Goal: Transaction & Acquisition: Purchase product/service

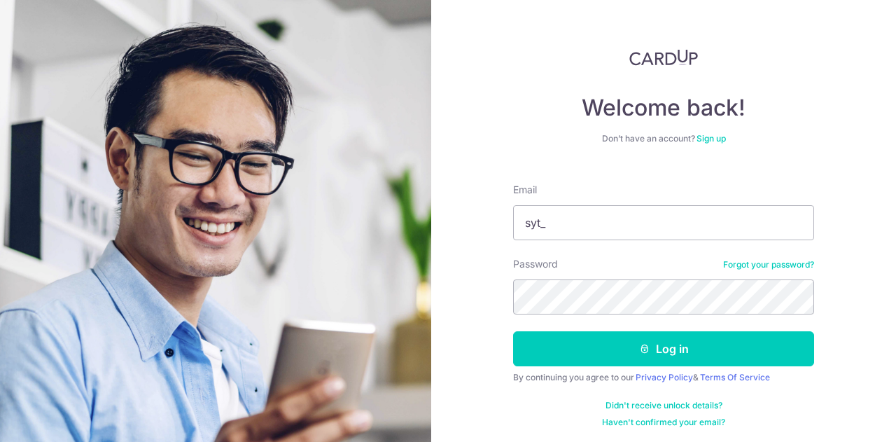
type input "syt_1990@live.com.sg"
click at [513, 331] on button "Log in" at bounding box center [663, 348] width 301 height 35
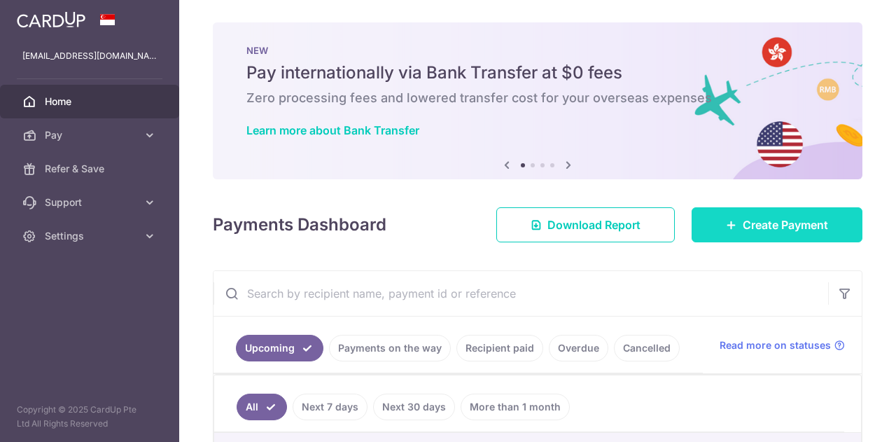
click at [718, 209] on link "Create Payment" at bounding box center [776, 224] width 171 height 35
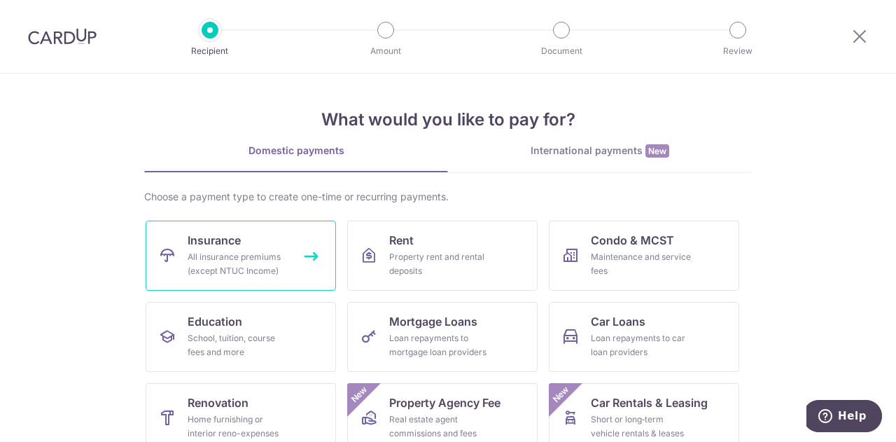
click at [238, 255] on div "All insurance premiums (except NTUC Income)" at bounding box center [238, 264] width 101 height 28
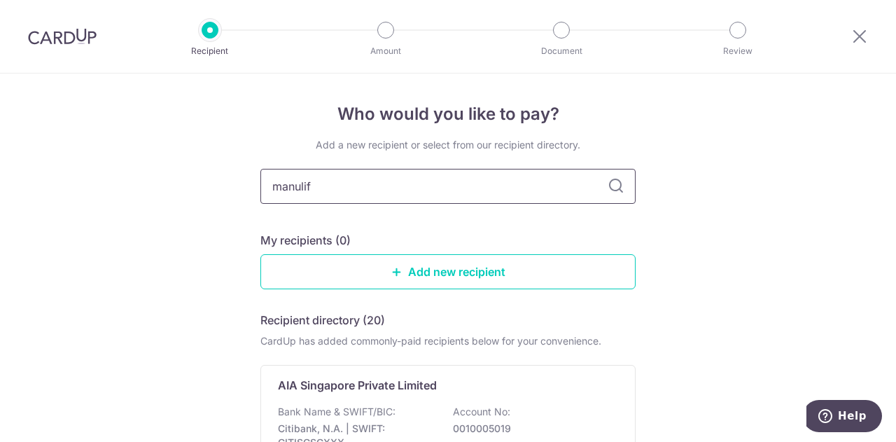
type input "manulife"
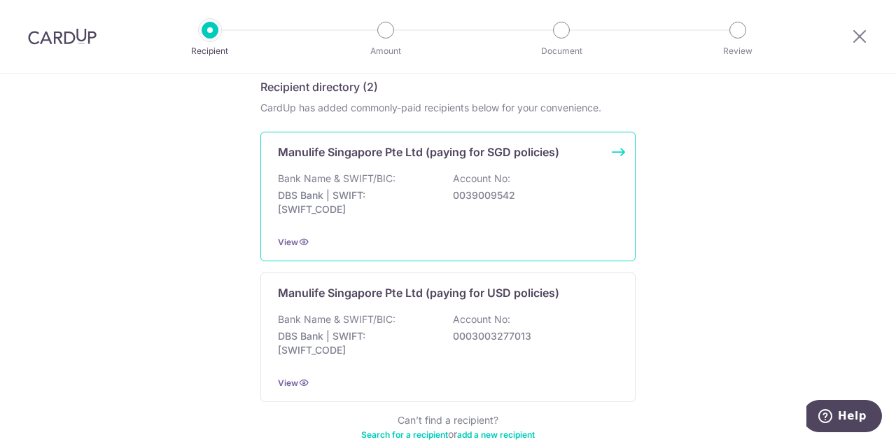
click at [445, 193] on div "Bank Name & SWIFT/BIC: DBS Bank | SWIFT: DBSSSGSGXXX Account No: 0039009542" at bounding box center [448, 197] width 340 height 52
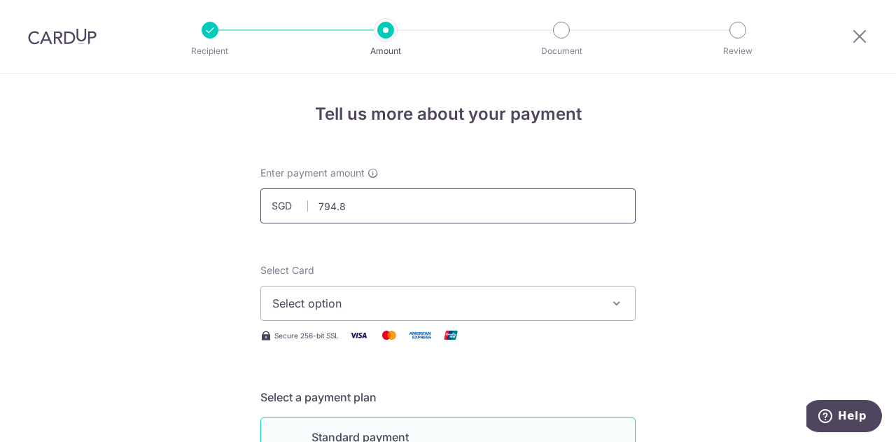
type input "794.86"
click at [299, 302] on span "Select option" at bounding box center [435, 303] width 326 height 17
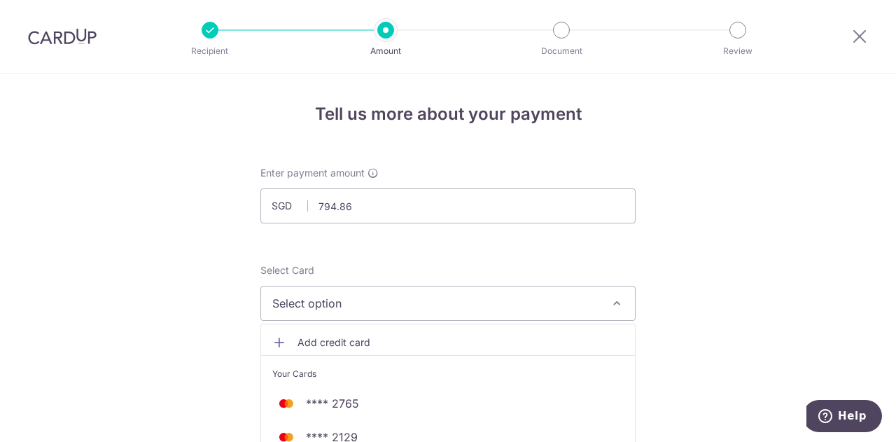
scroll to position [233, 0]
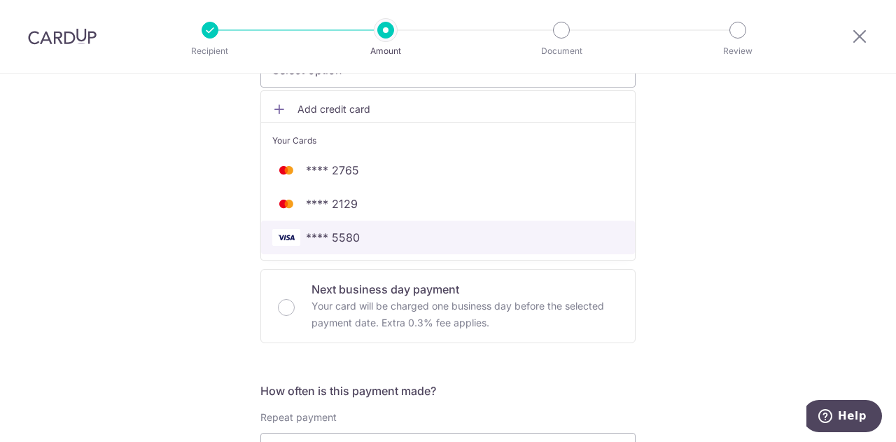
click at [346, 230] on span "**** 5580" at bounding box center [333, 237] width 54 height 17
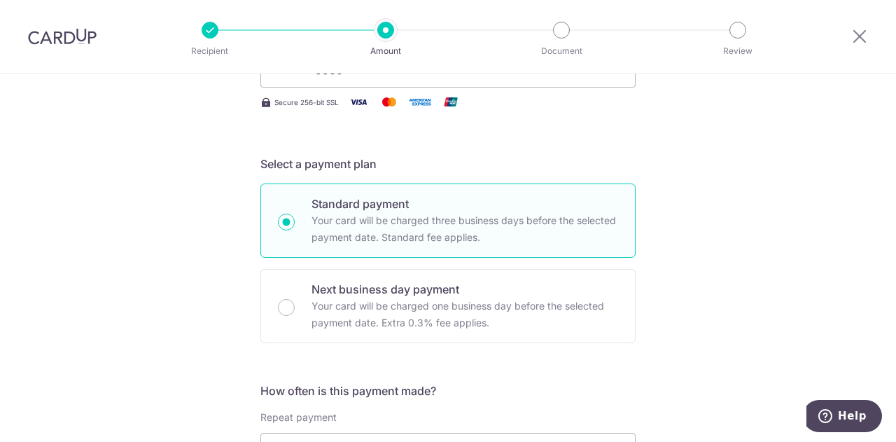
scroll to position [466, 0]
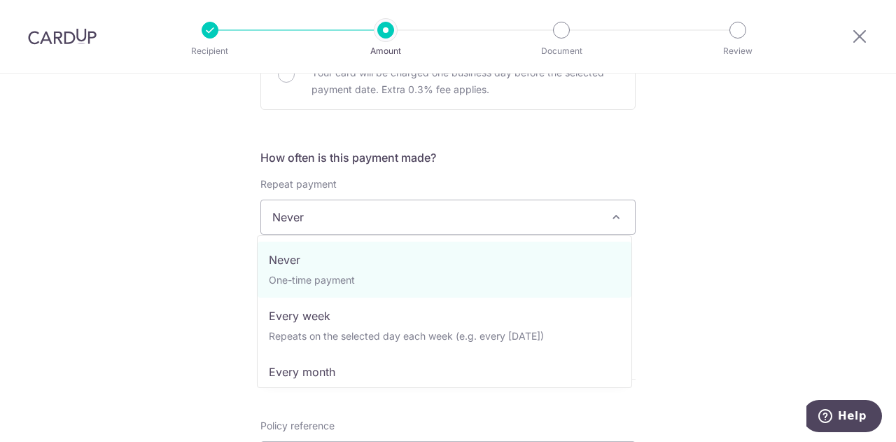
click at [345, 216] on span "Never" at bounding box center [448, 217] width 374 height 34
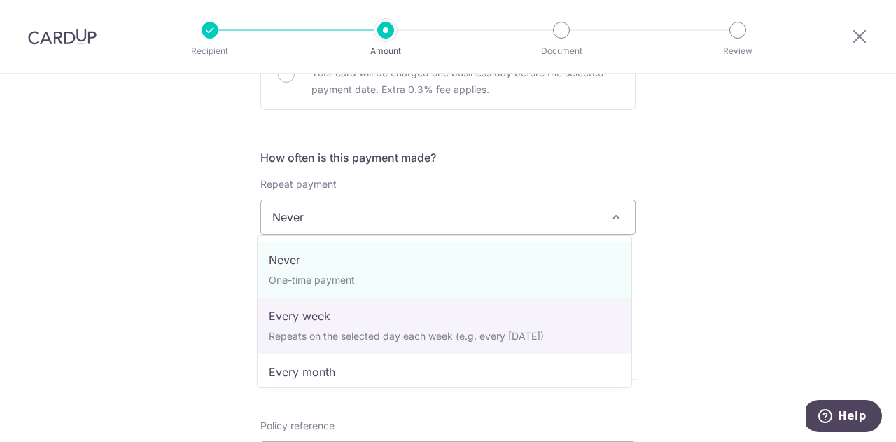
select select "2"
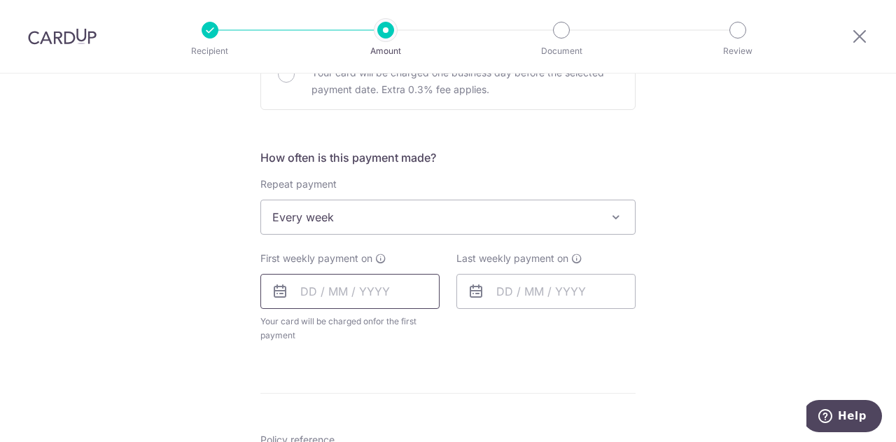
click at [328, 288] on input "text" at bounding box center [349, 291] width 179 height 35
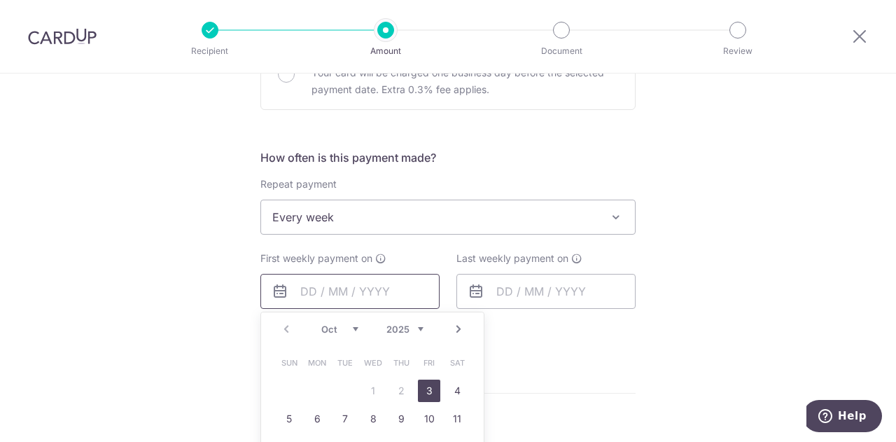
scroll to position [700, 0]
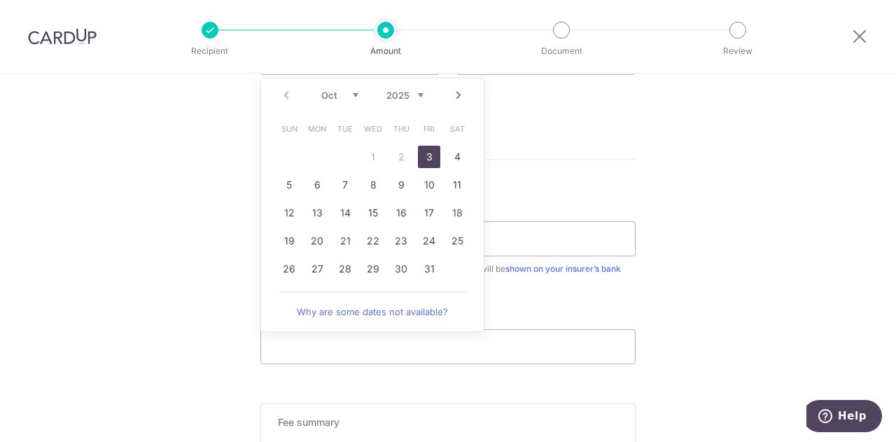
click at [431, 160] on link "3" at bounding box center [429, 157] width 22 height 22
type input "[DATE]"
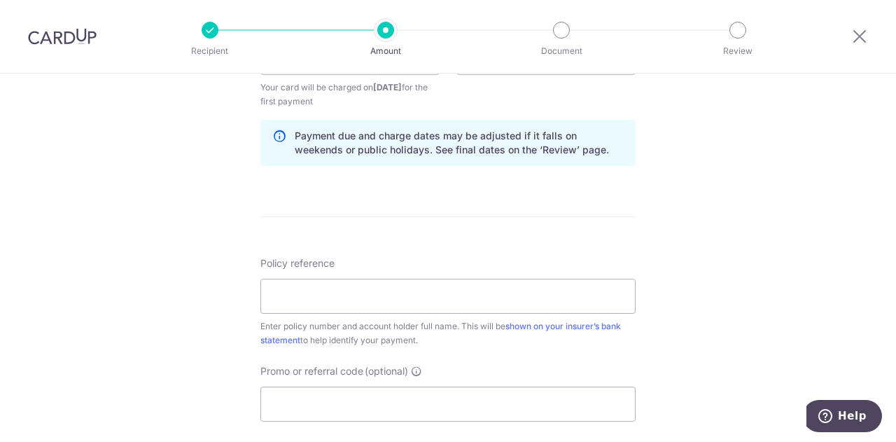
scroll to position [466, 0]
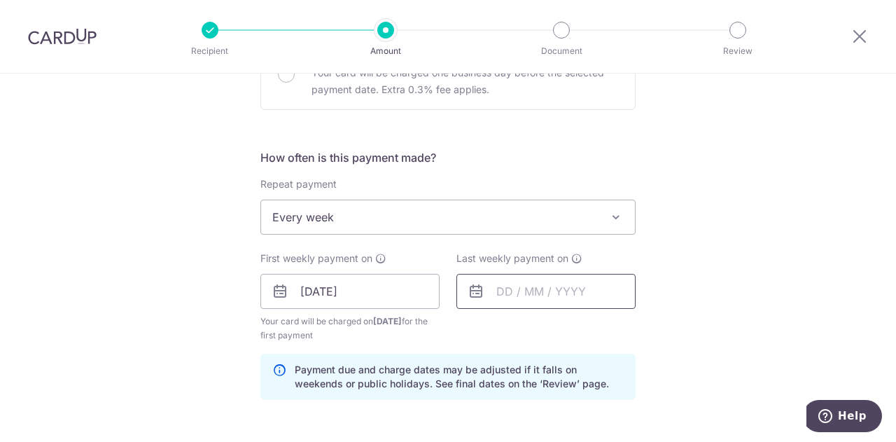
click at [529, 289] on input "text" at bounding box center [545, 291] width 179 height 35
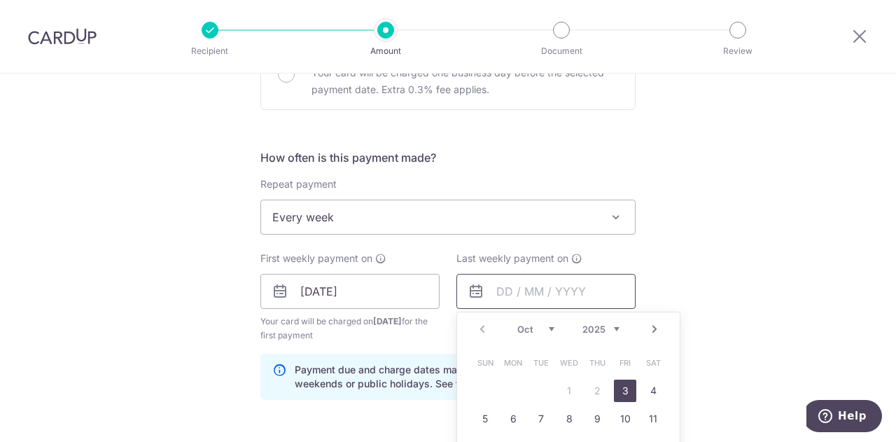
scroll to position [700, 0]
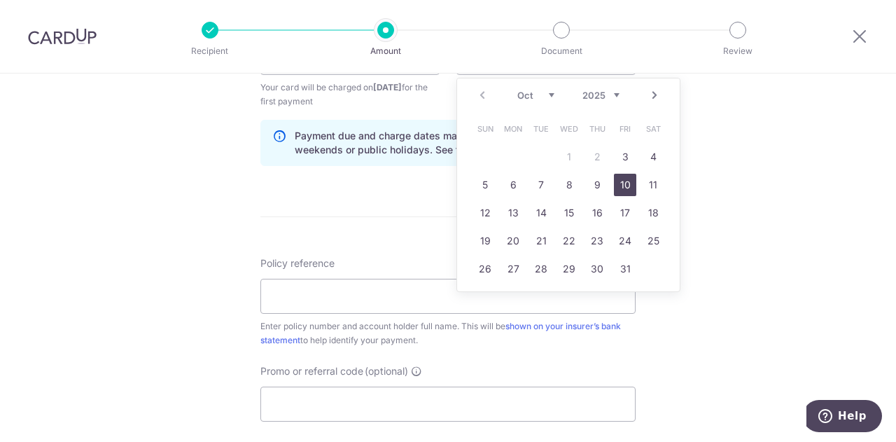
click at [619, 179] on link "10" at bounding box center [625, 185] width 22 height 22
type input "10/10/2025"
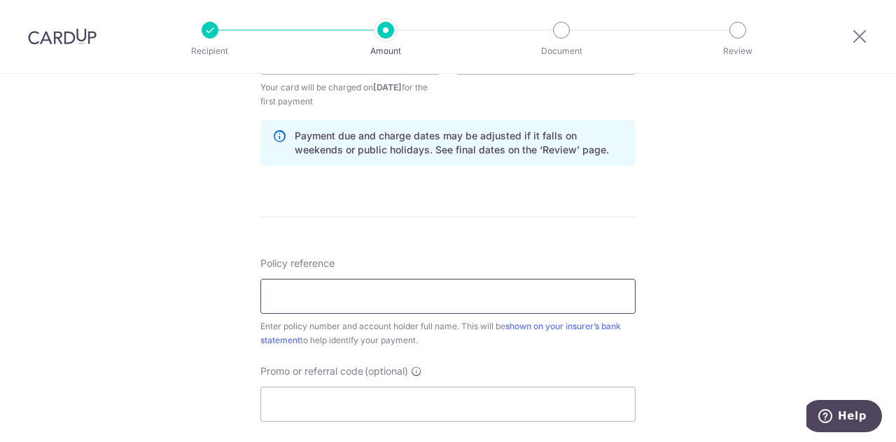
click at [343, 300] on input "Policy reference" at bounding box center [447, 296] width 375 height 35
paste input "492675008"
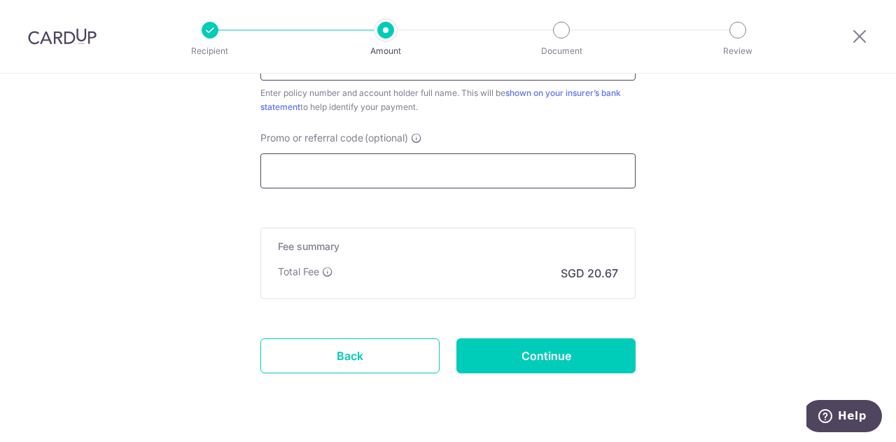
type input "492675008"
click at [329, 171] on input "Promo or referral code (optional)" at bounding box center [447, 170] width 375 height 35
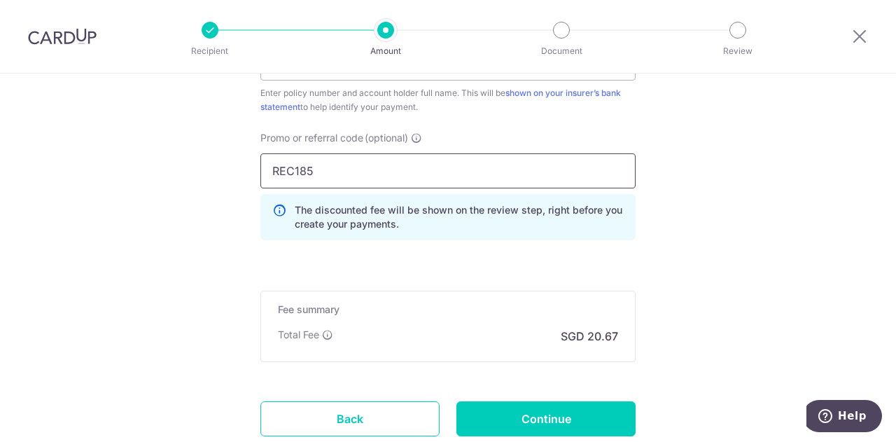
scroll to position [1028, 0]
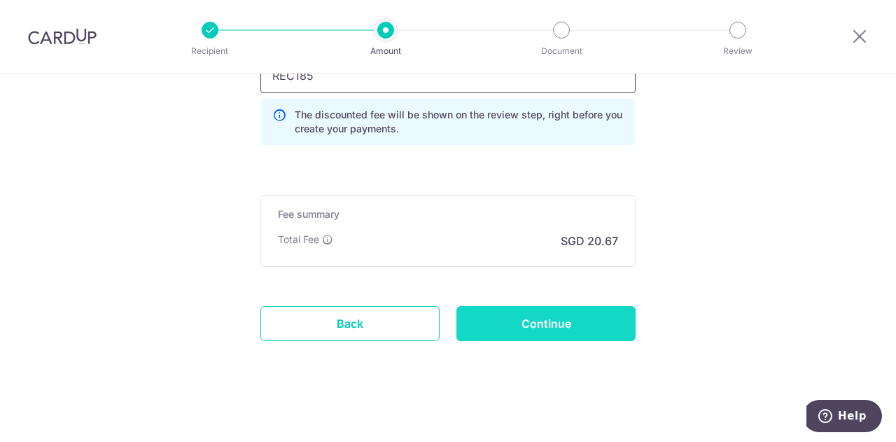
type input "REC185"
click at [486, 314] on input "Continue" at bounding box center [545, 323] width 179 height 35
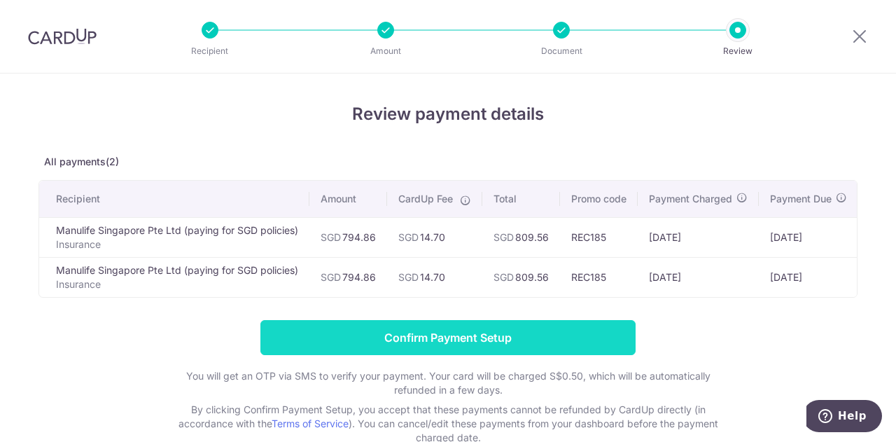
click at [451, 351] on input "Confirm Payment Setup" at bounding box center [447, 337] width 375 height 35
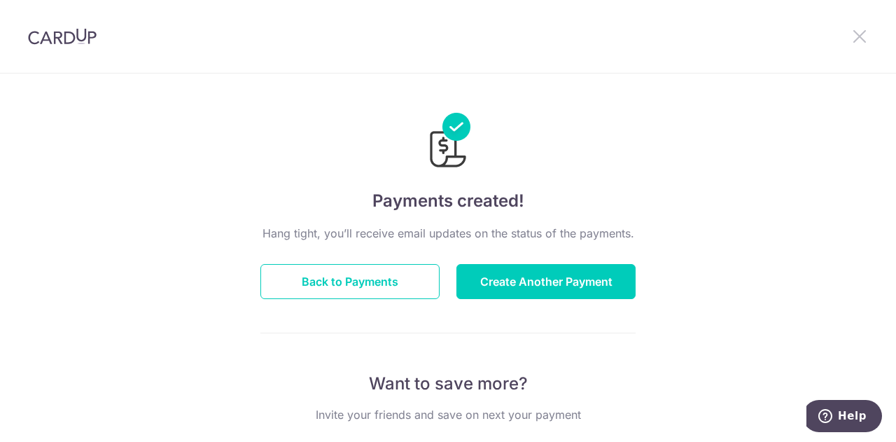
click at [858, 30] on icon at bounding box center [859, 35] width 17 height 17
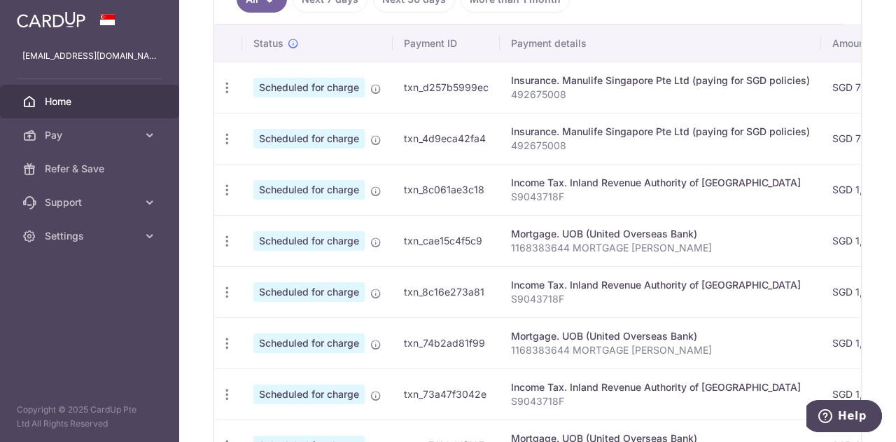
scroll to position [624, 0]
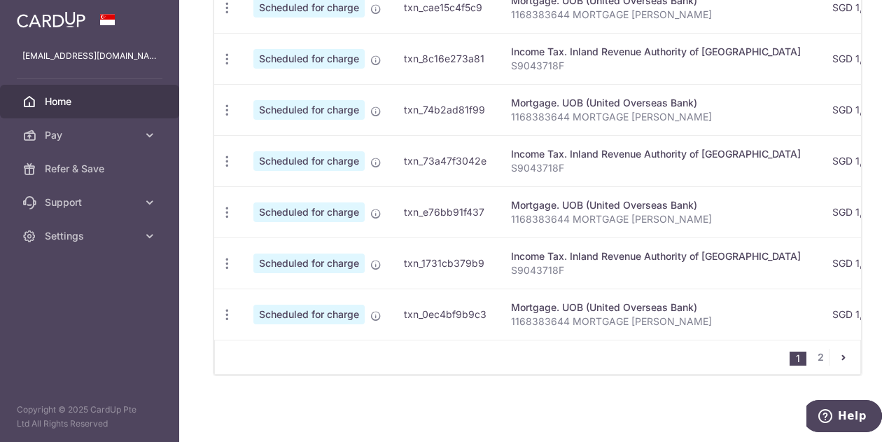
drag, startPoint x: 491, startPoint y: 330, endPoint x: 528, endPoint y: 330, distance: 36.4
click at [528, 330] on tr "Update payment Cancel payment Scheduled for charge txn_0ec4bf9b9c3 Mortgage. UO…" at bounding box center [789, 313] width 1151 height 51
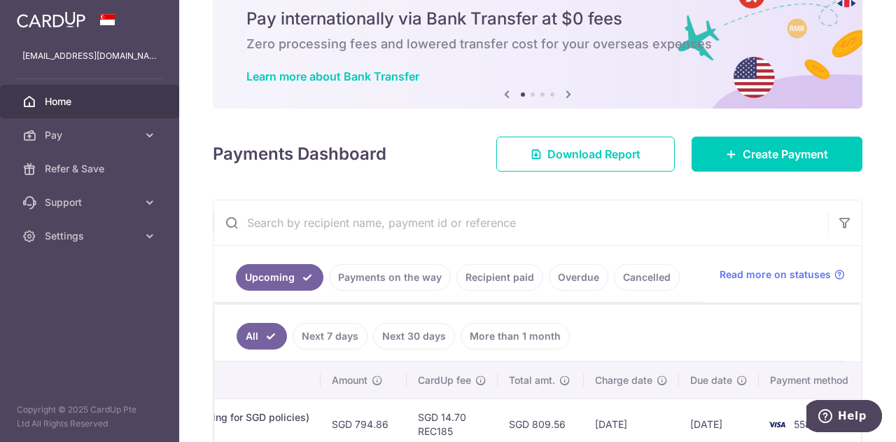
scroll to position [0, 0]
